Goal: Information Seeking & Learning: Compare options

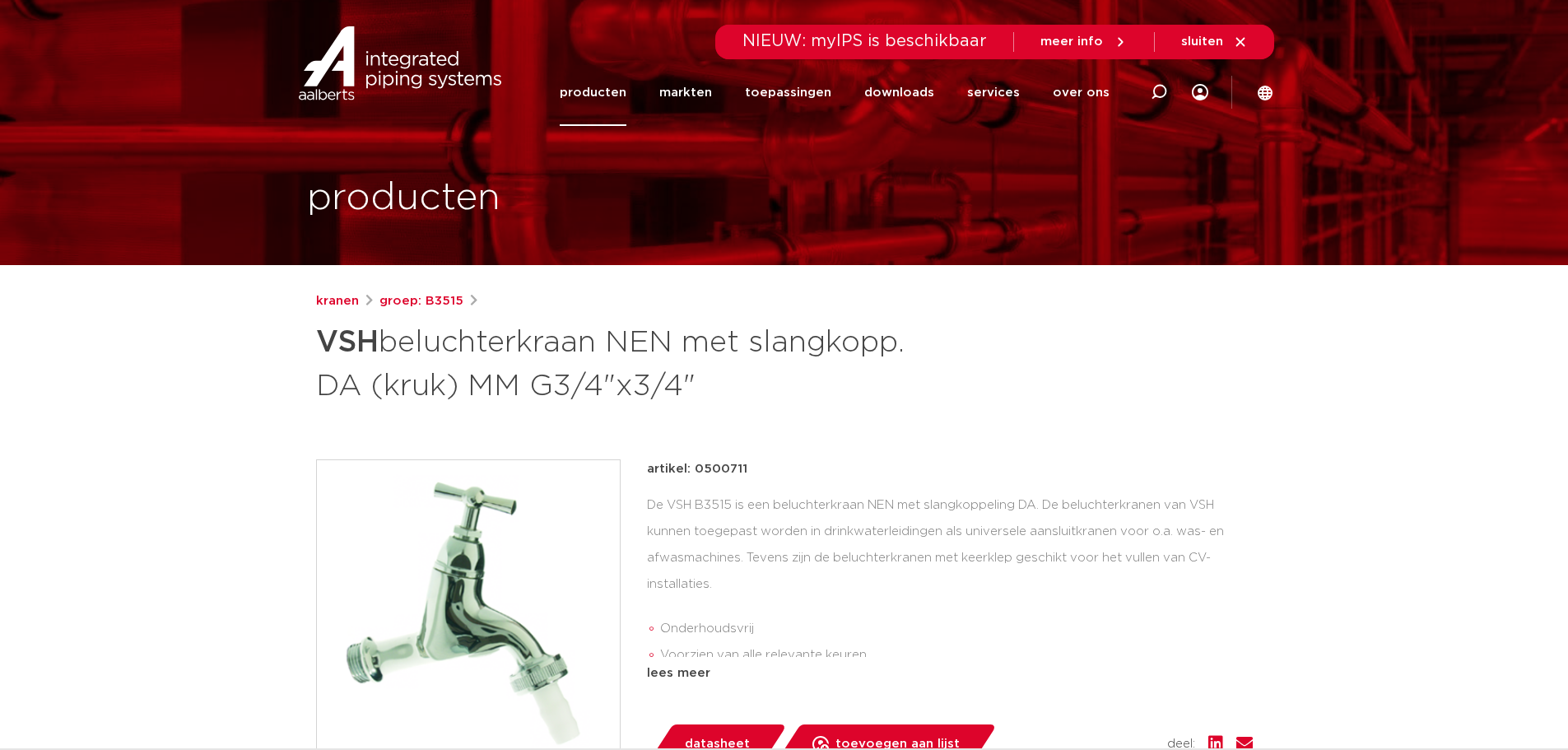
scroll to position [138, 0]
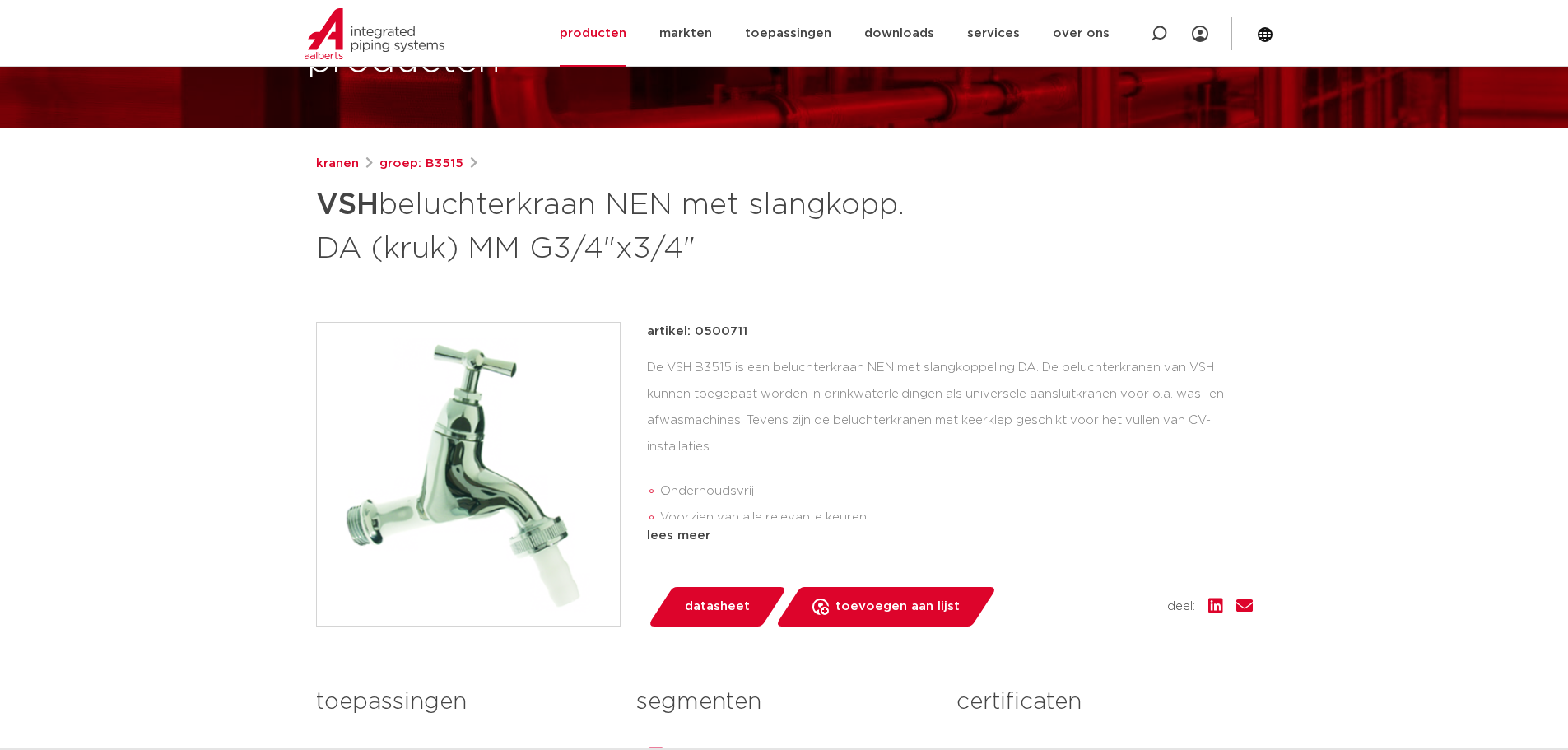
drag, startPoint x: 693, startPoint y: 330, endPoint x: 751, endPoint y: 336, distance: 58.3
click at [751, 336] on div "artikel: 0500711" at bounding box center [949, 332] width 606 height 19
copy p "0500711"
click at [1048, 368] on div "De VSH B3515 is een beluchterkraan NEN met slangkoppeling DA. De beluchterkrane…" at bounding box center [949, 437] width 606 height 165
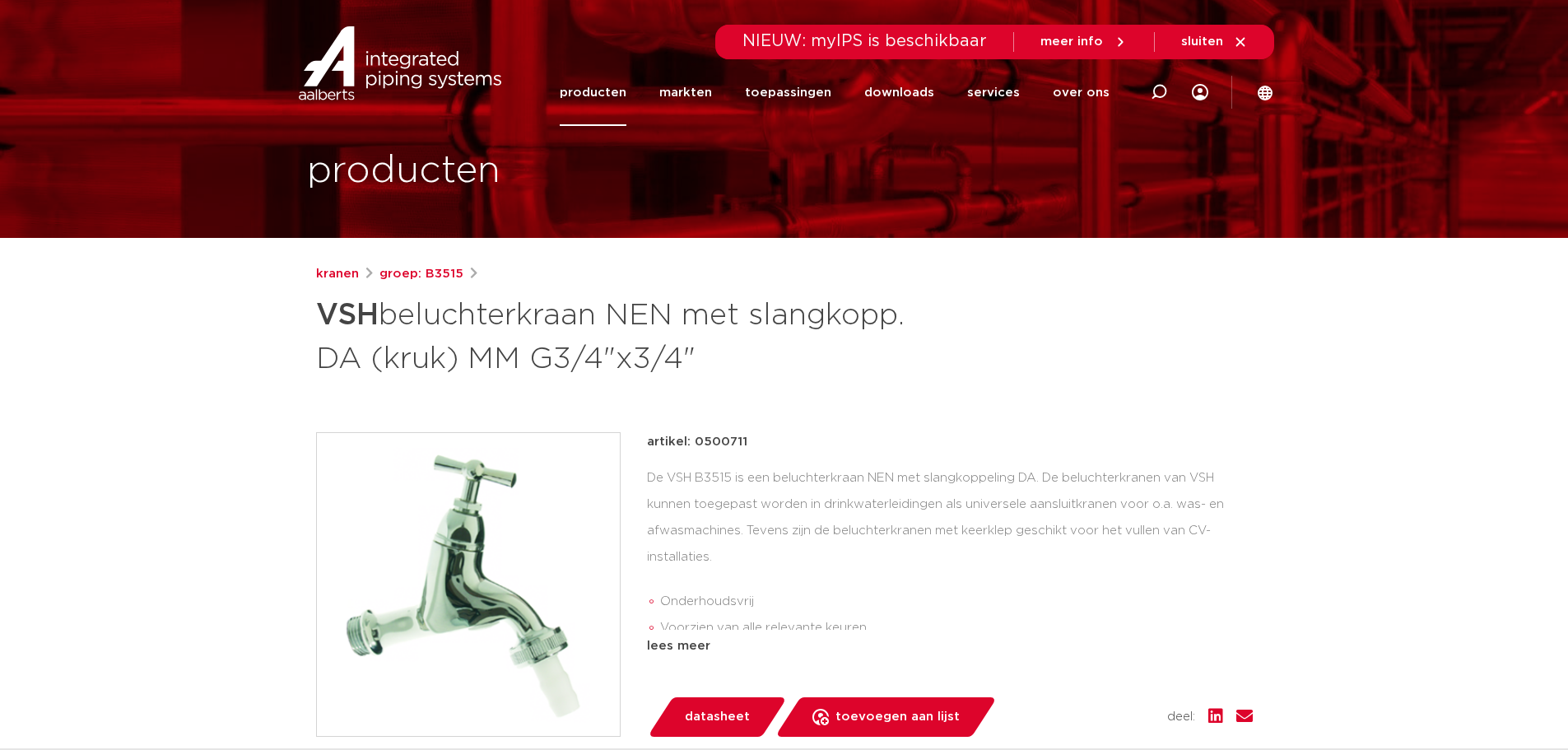
scroll to position [0, 0]
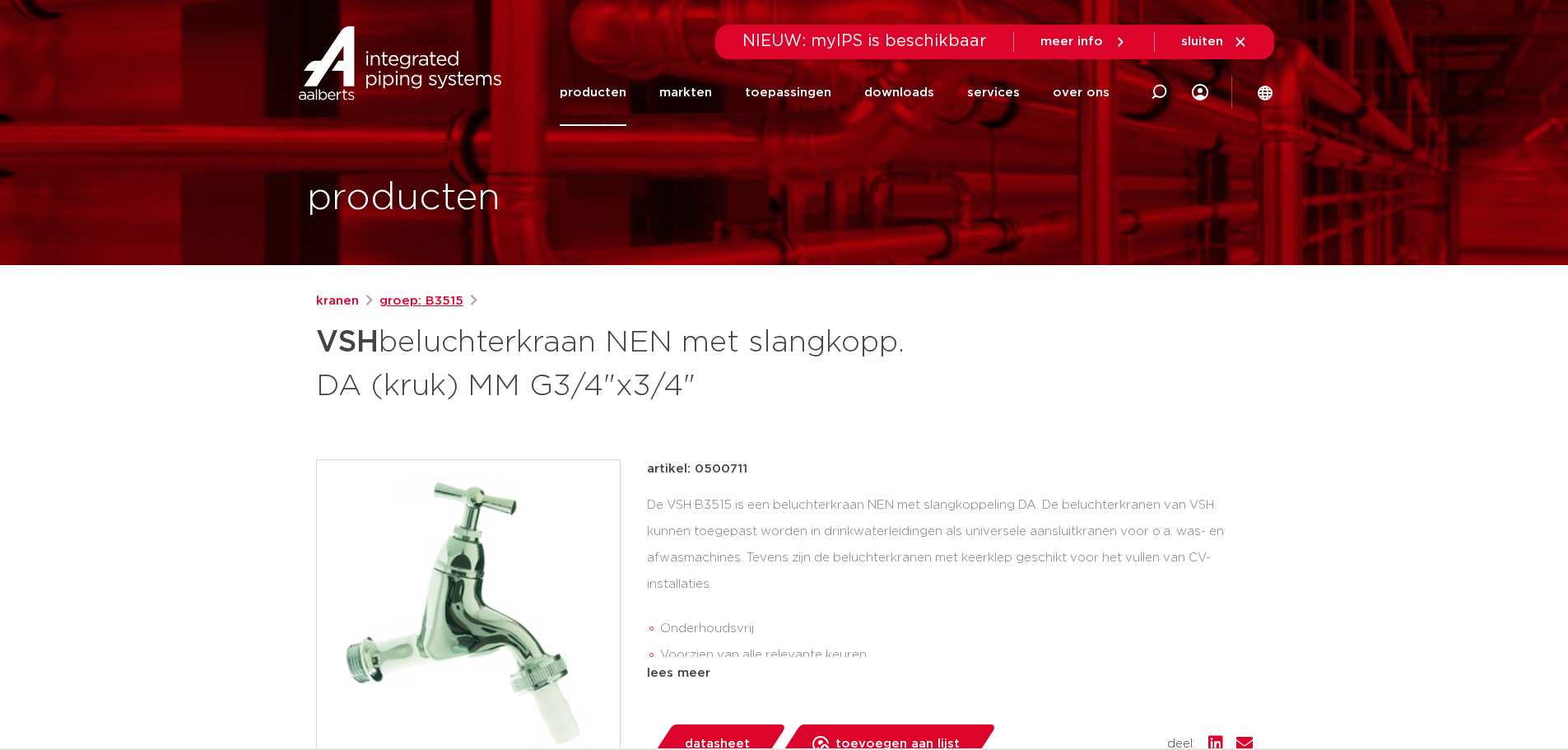
click at [442, 301] on link "groep: B3515" at bounding box center [421, 301] width 84 height 19
click at [340, 300] on link "kranen" at bounding box center [337, 301] width 42 height 19
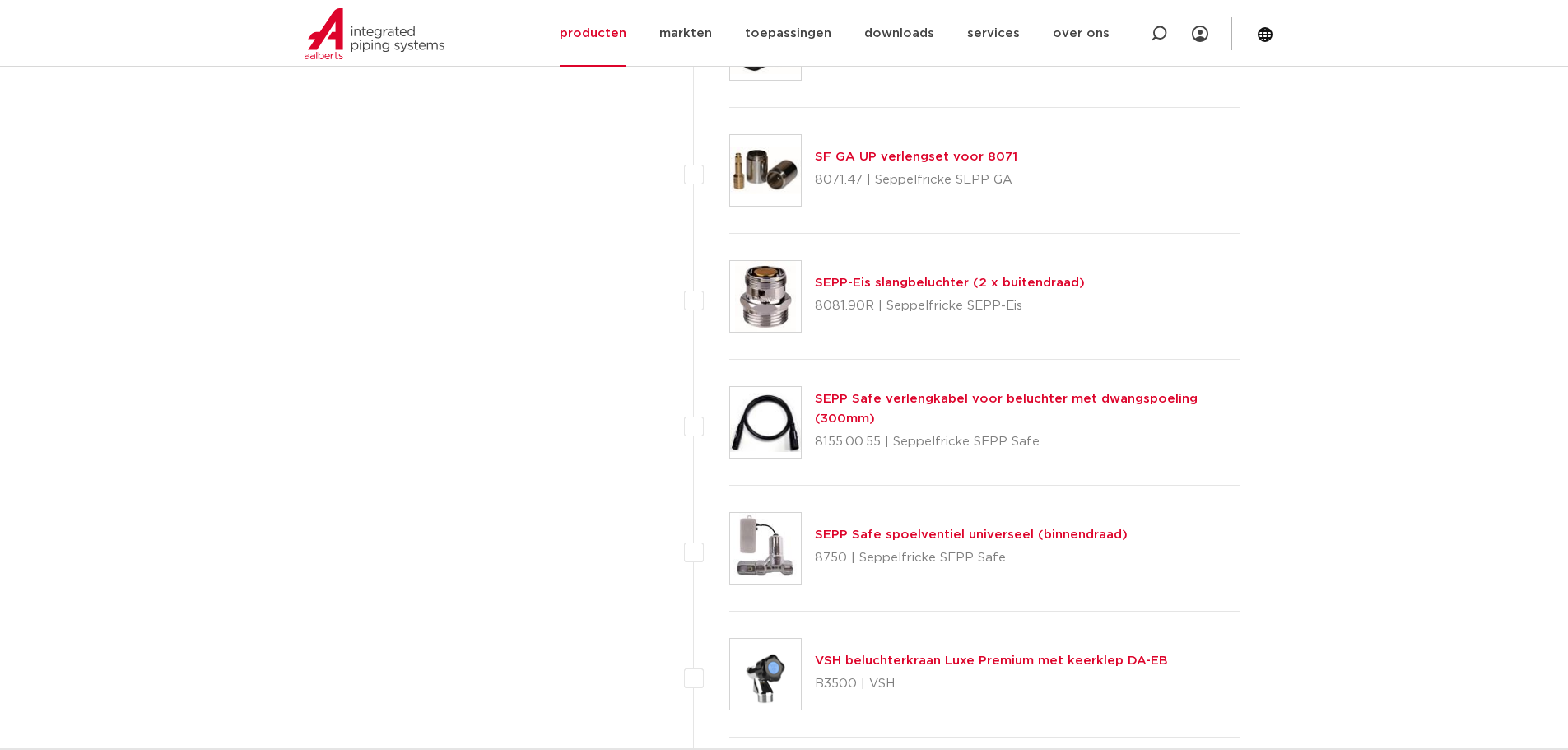
scroll to position [4940, 0]
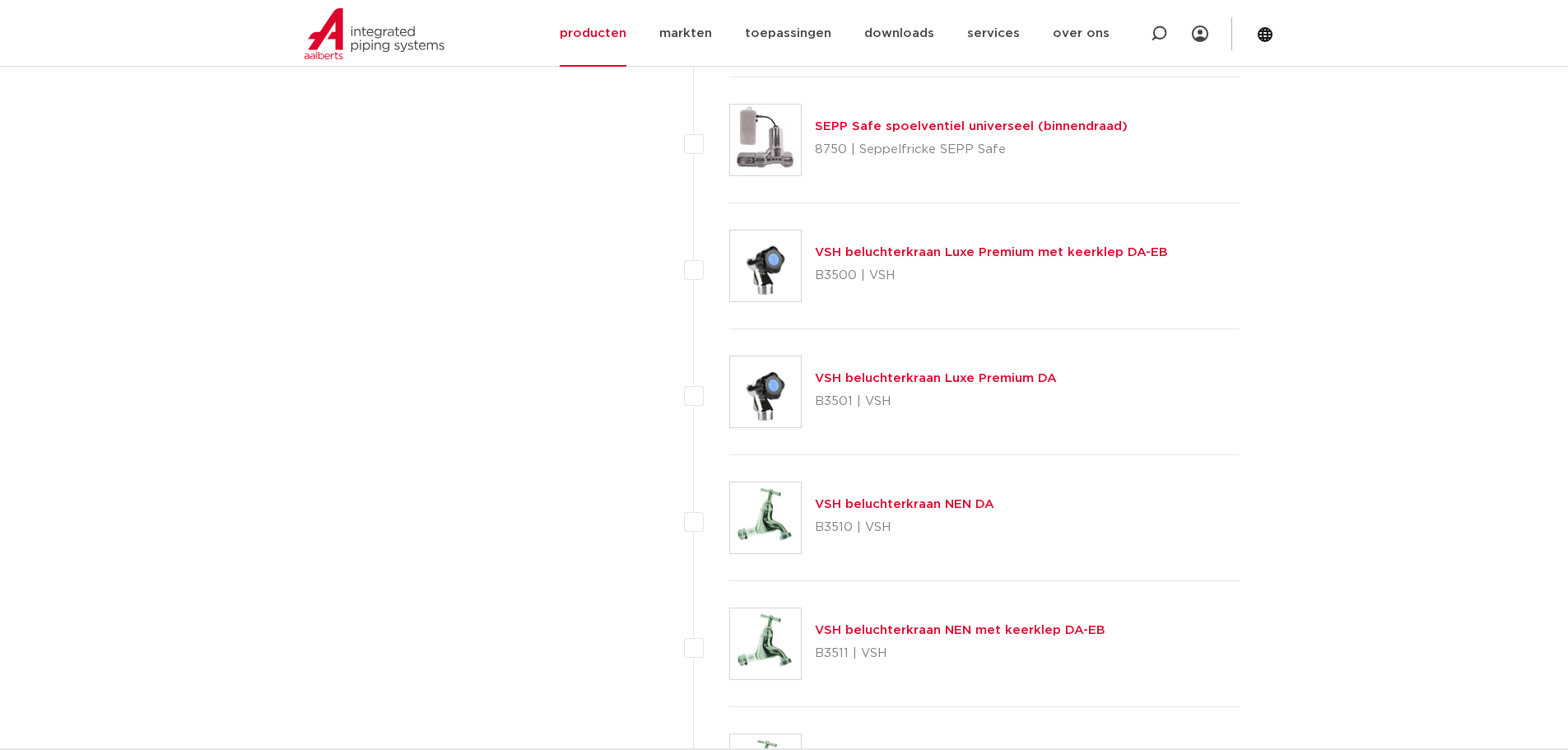
click at [894, 377] on link "VSH beluchterkraan Luxe Premium DA" at bounding box center [936, 378] width 242 height 13
